Goal: Task Accomplishment & Management: Manage account settings

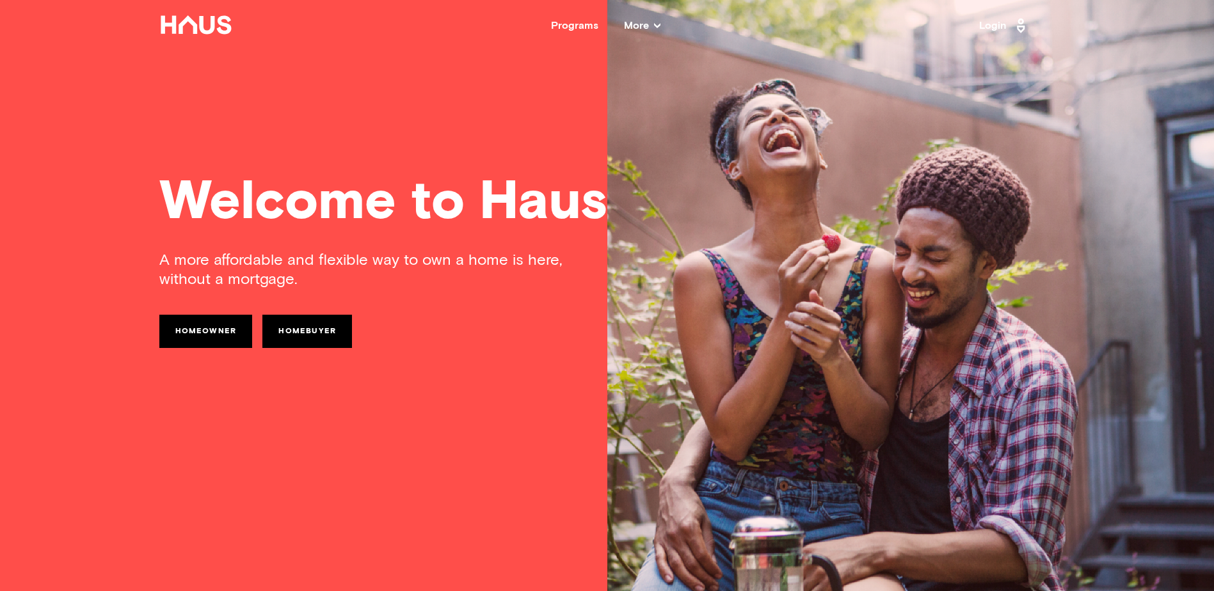
click at [984, 26] on link "Login" at bounding box center [1004, 25] width 50 height 20
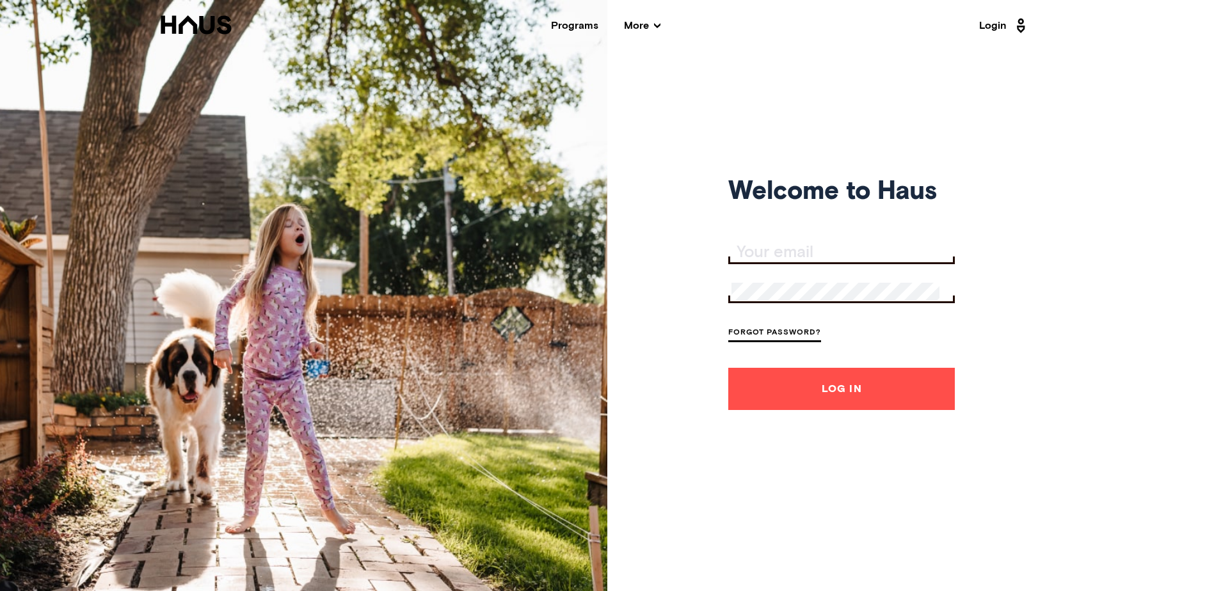
type input "mstewart2004@msn.com"
click at [783, 388] on button "Log In" at bounding box center [841, 389] width 227 height 42
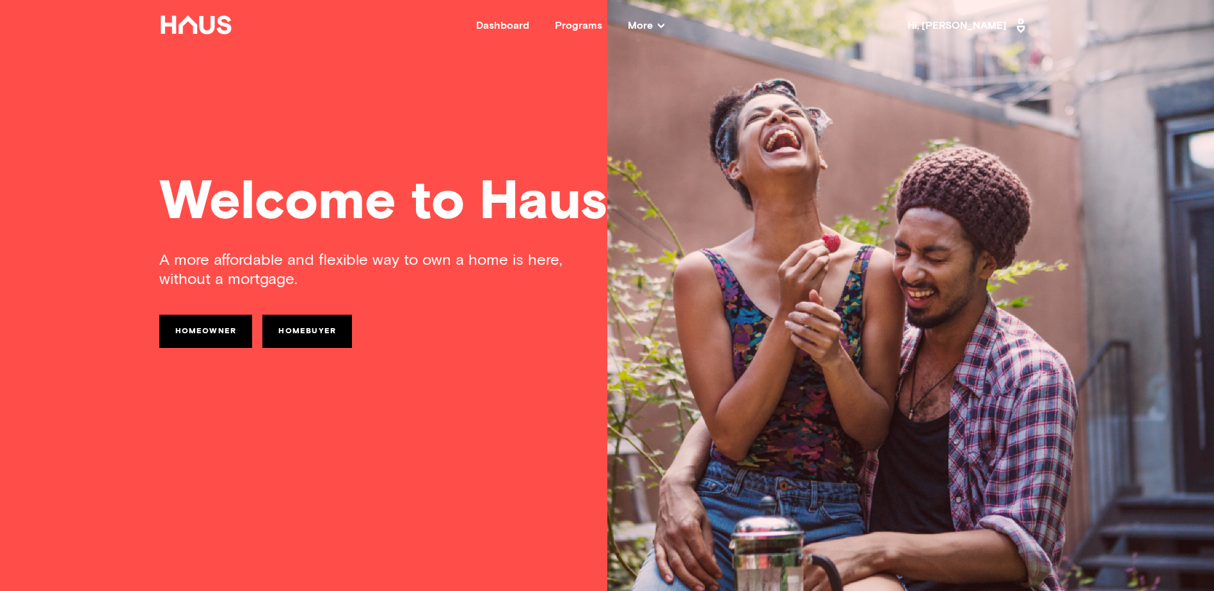
click at [506, 26] on div "Dashboard" at bounding box center [502, 25] width 53 height 10
